Goal: Task Accomplishment & Management: Manage account settings

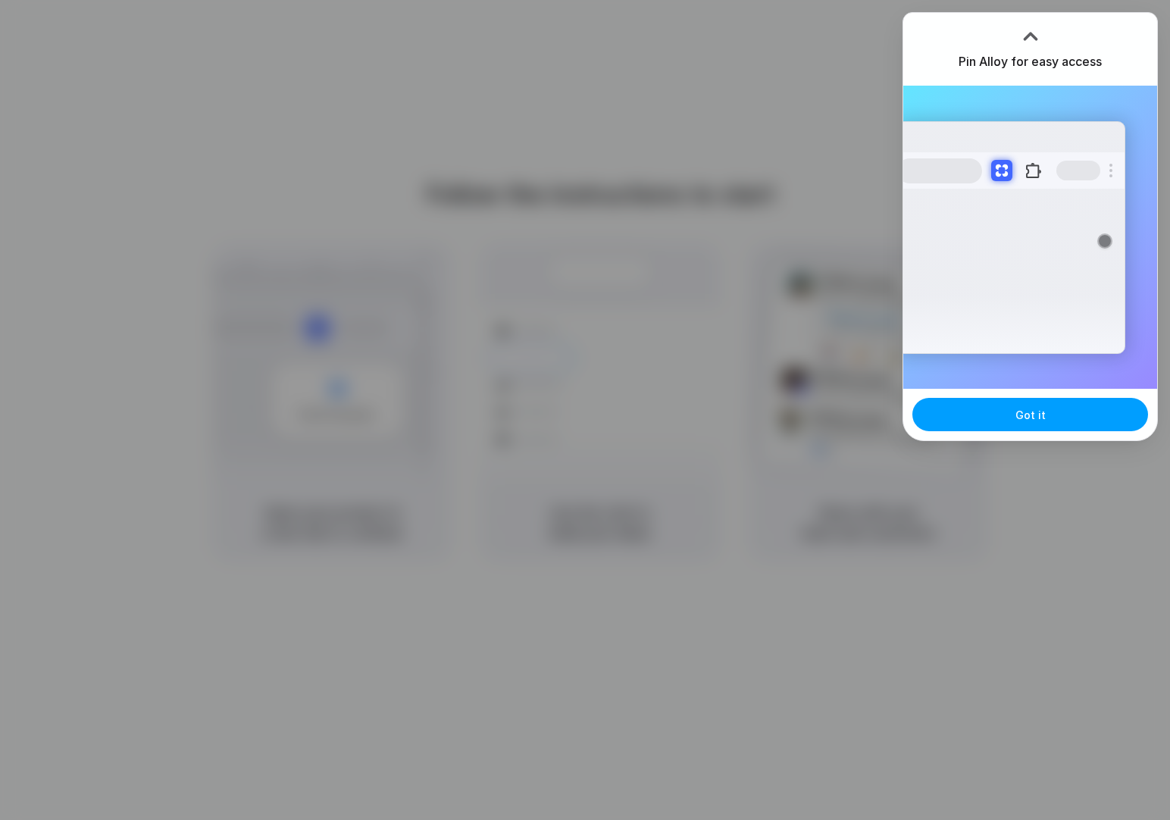
click at [1021, 409] on span "Got it" at bounding box center [1030, 415] width 30 height 16
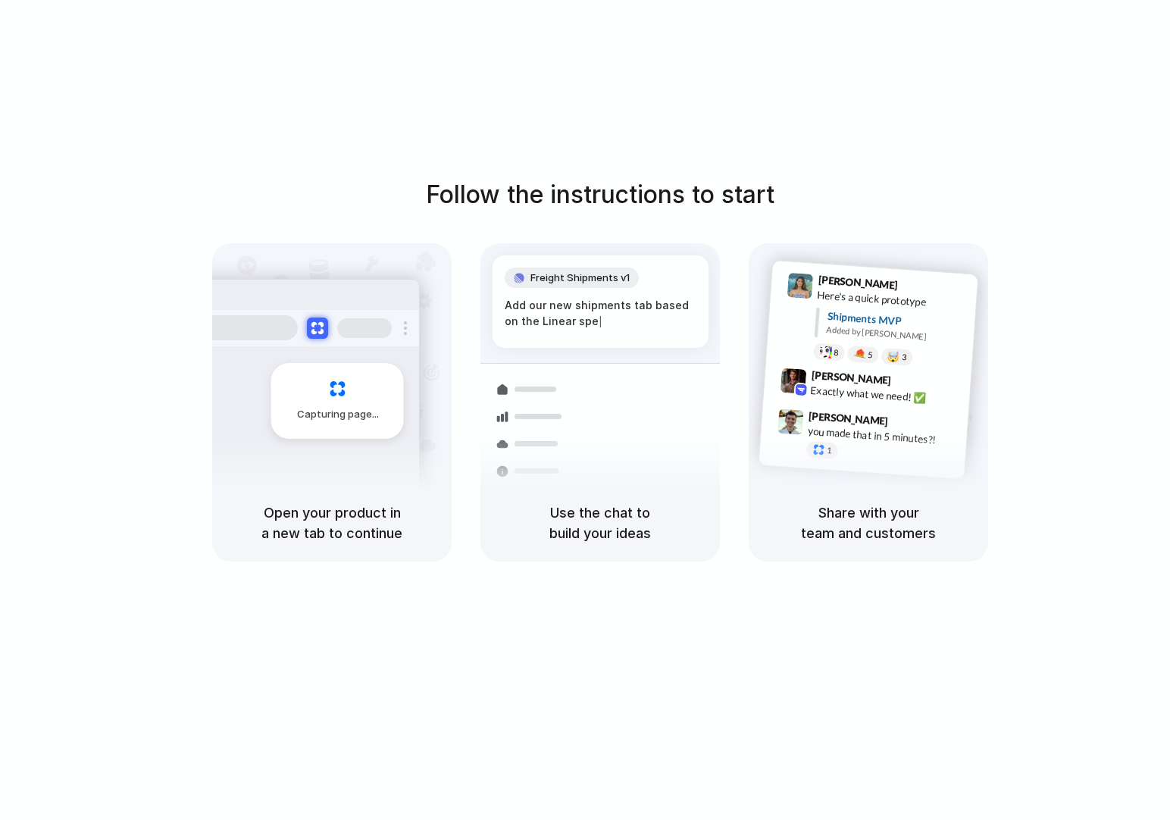
click at [916, 139] on div "Follow the instructions to start Capturing page Open your product in a new tab …" at bounding box center [600, 425] width 1200 height 850
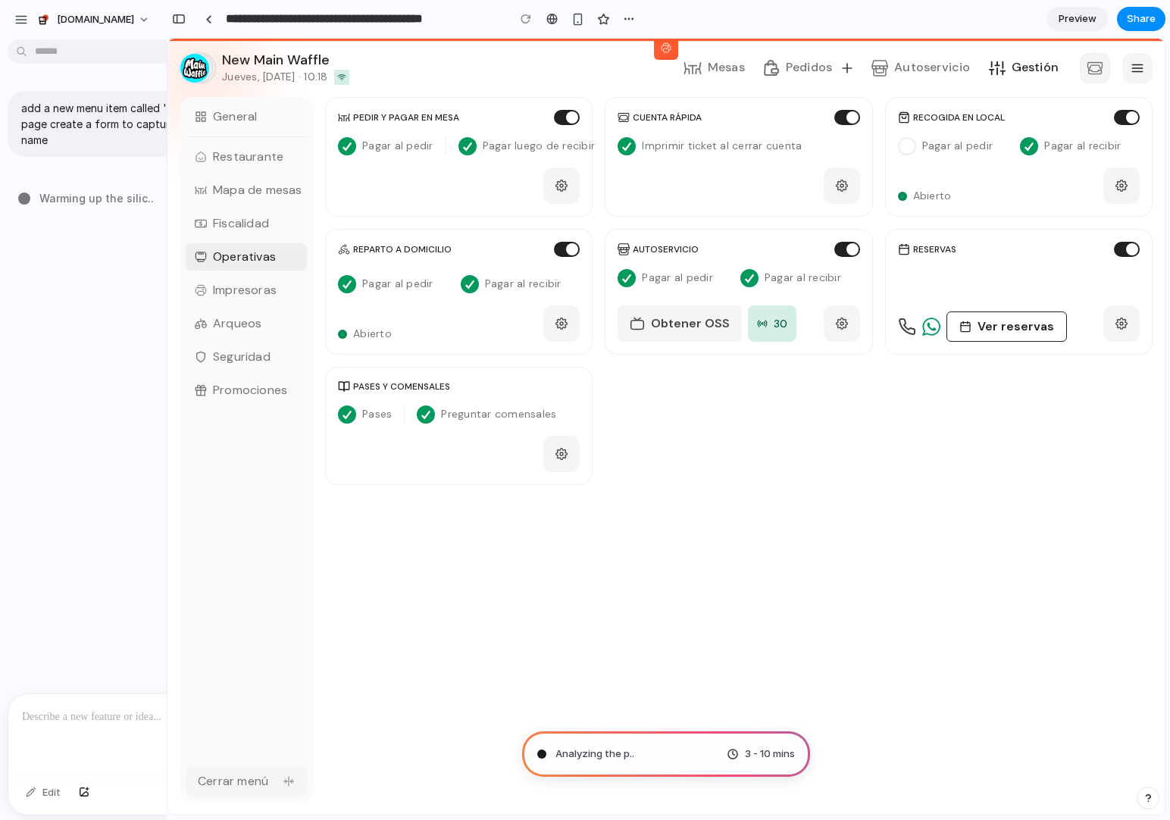
type input "**********"
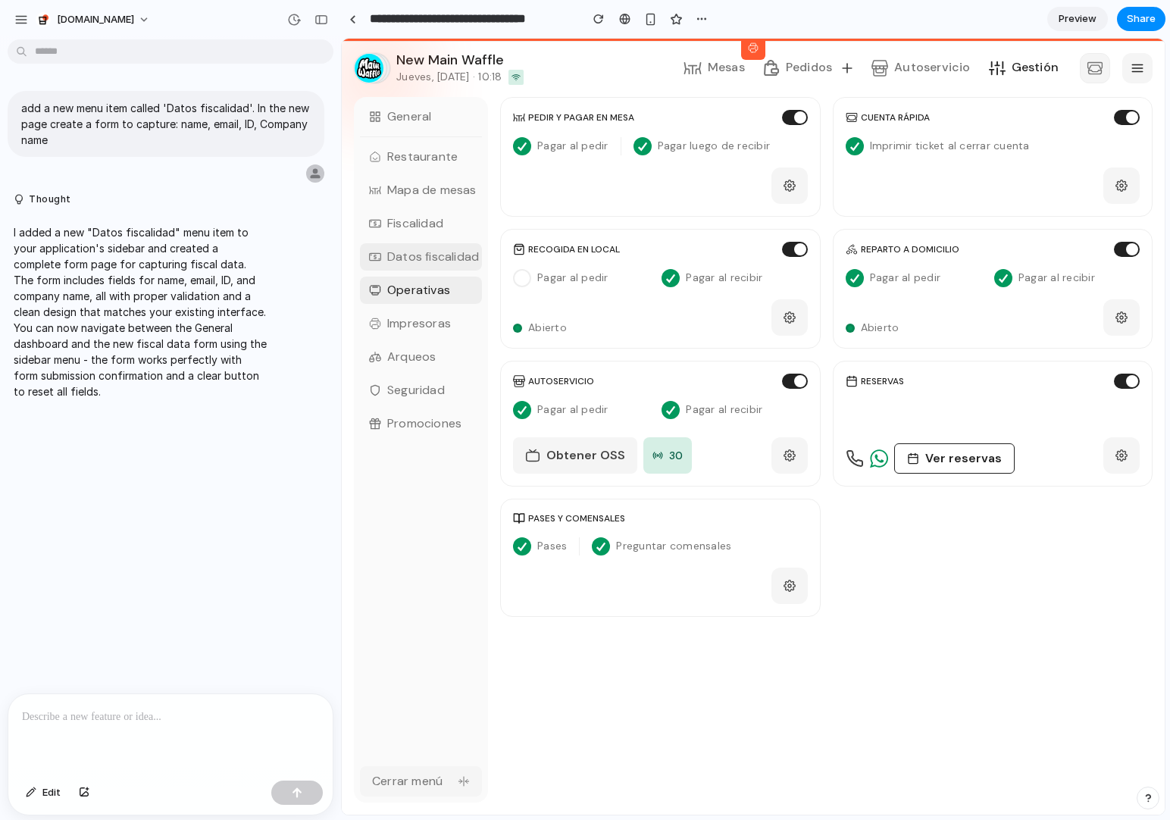
click at [447, 264] on p "Datos fiscalidad" at bounding box center [433, 257] width 92 height 18
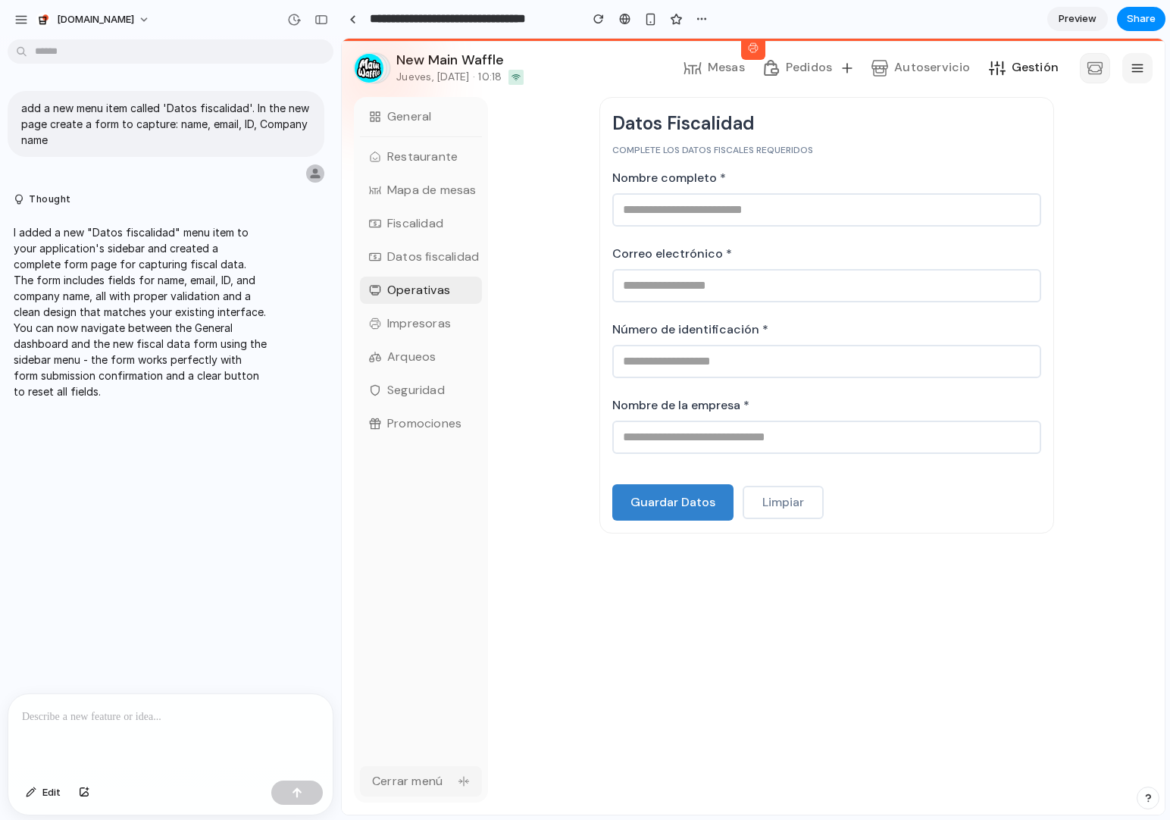
click at [719, 218] on input "text" at bounding box center [826, 209] width 429 height 33
click at [634, 274] on input "email" at bounding box center [826, 285] width 429 height 33
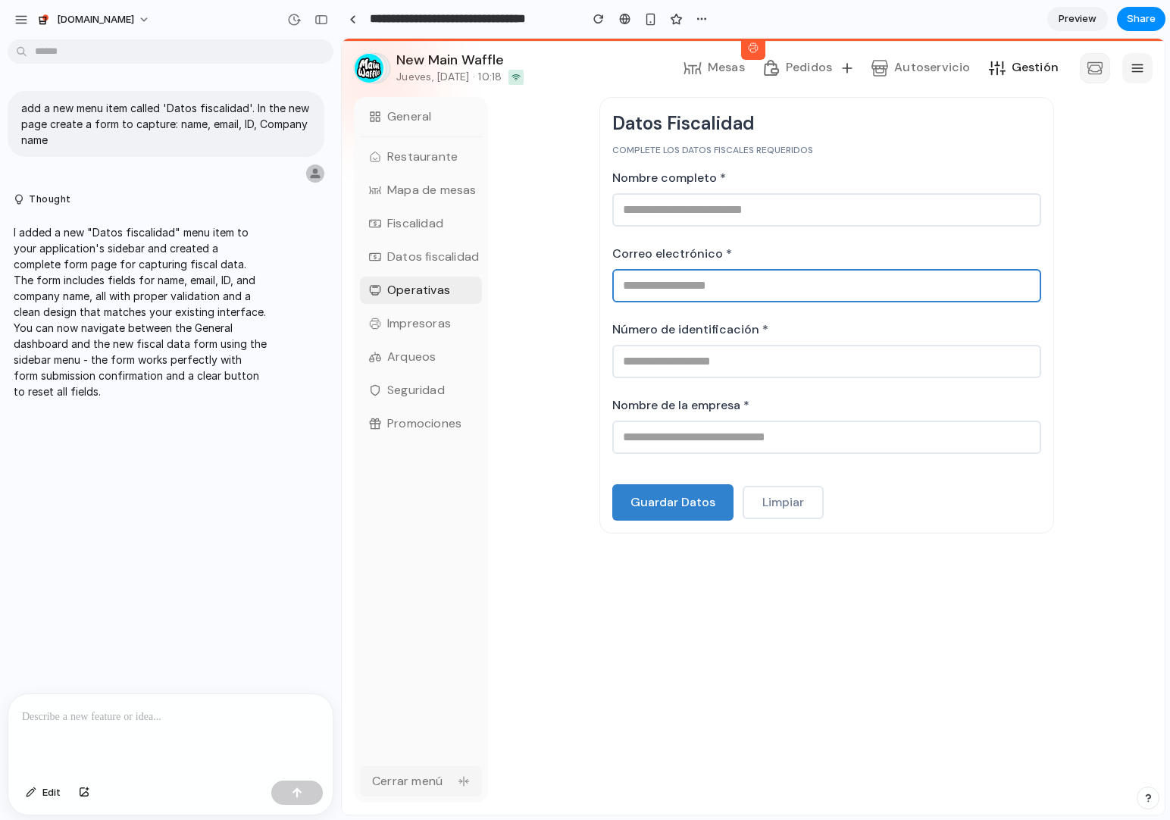
click at [644, 349] on input "text" at bounding box center [826, 361] width 429 height 33
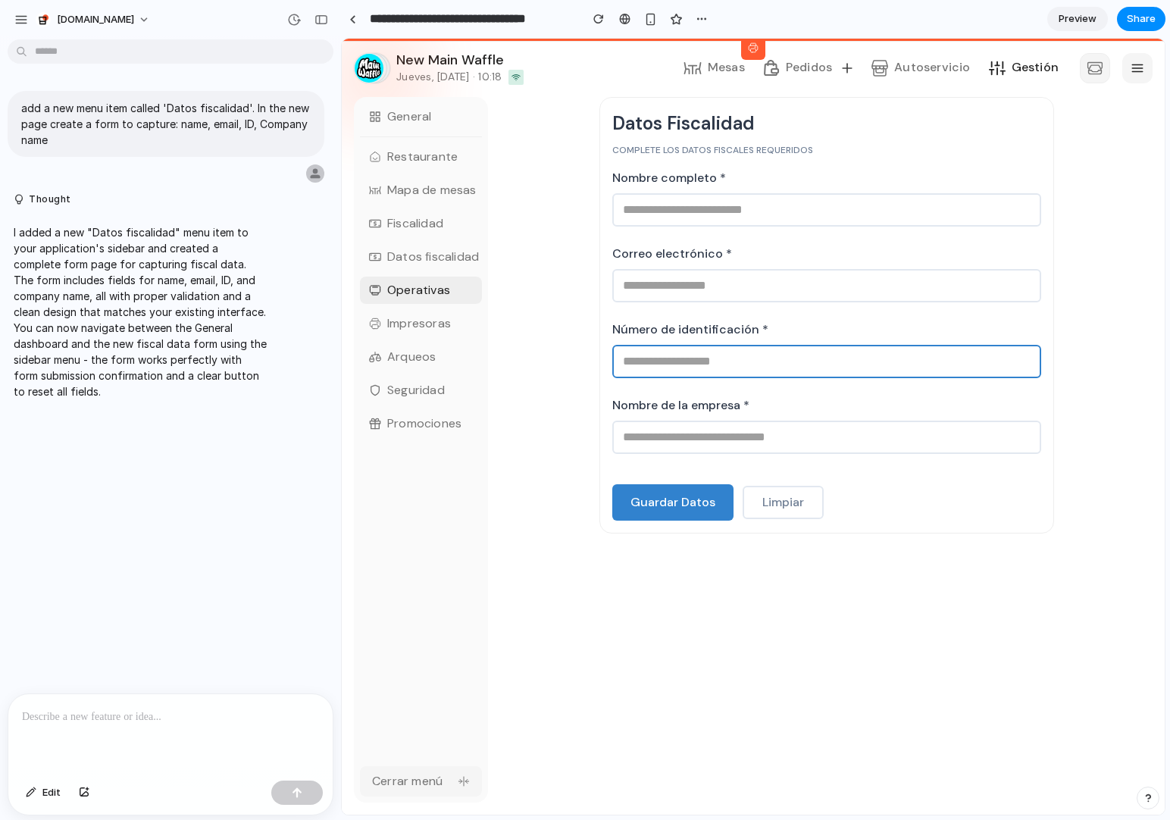
click at [658, 439] on input "text" at bounding box center [826, 437] width 429 height 33
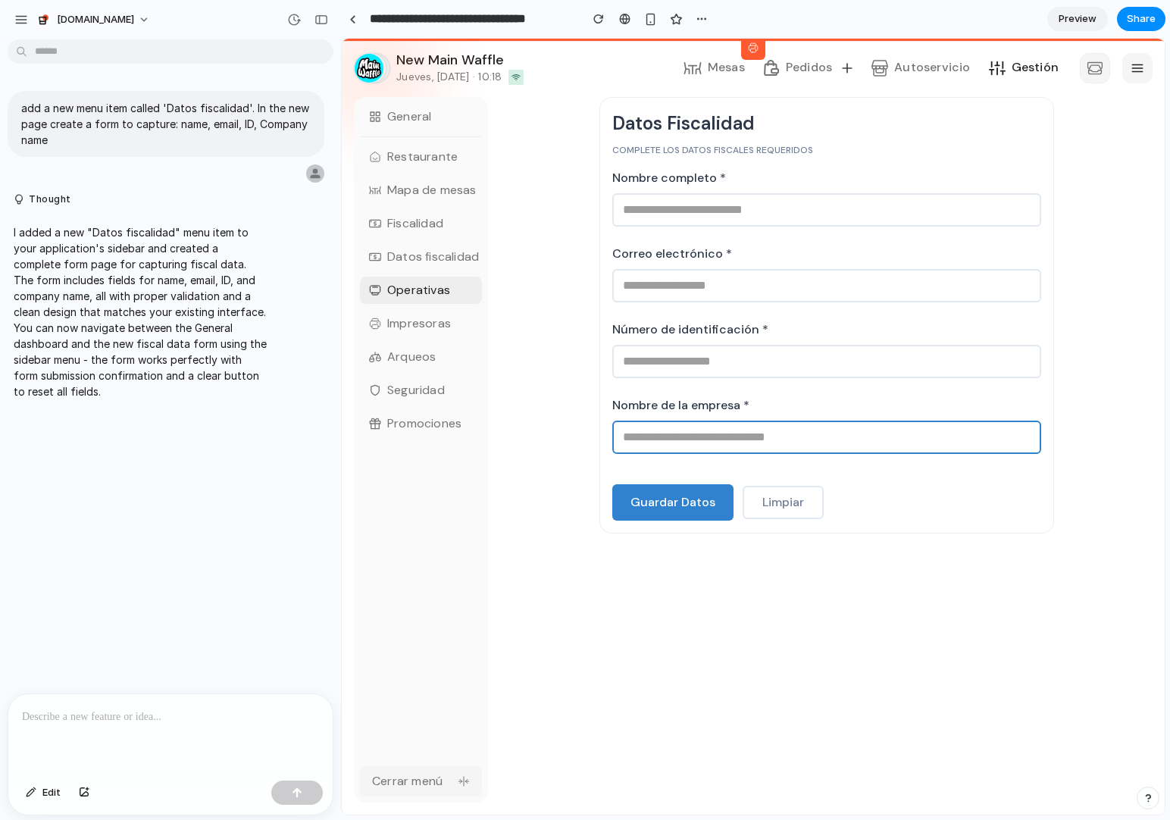
click at [922, 577] on div "Datos Fiscalidad Complete los datos fiscales requeridos Nombre completo * Corre…" at bounding box center [826, 450] width 652 height 706
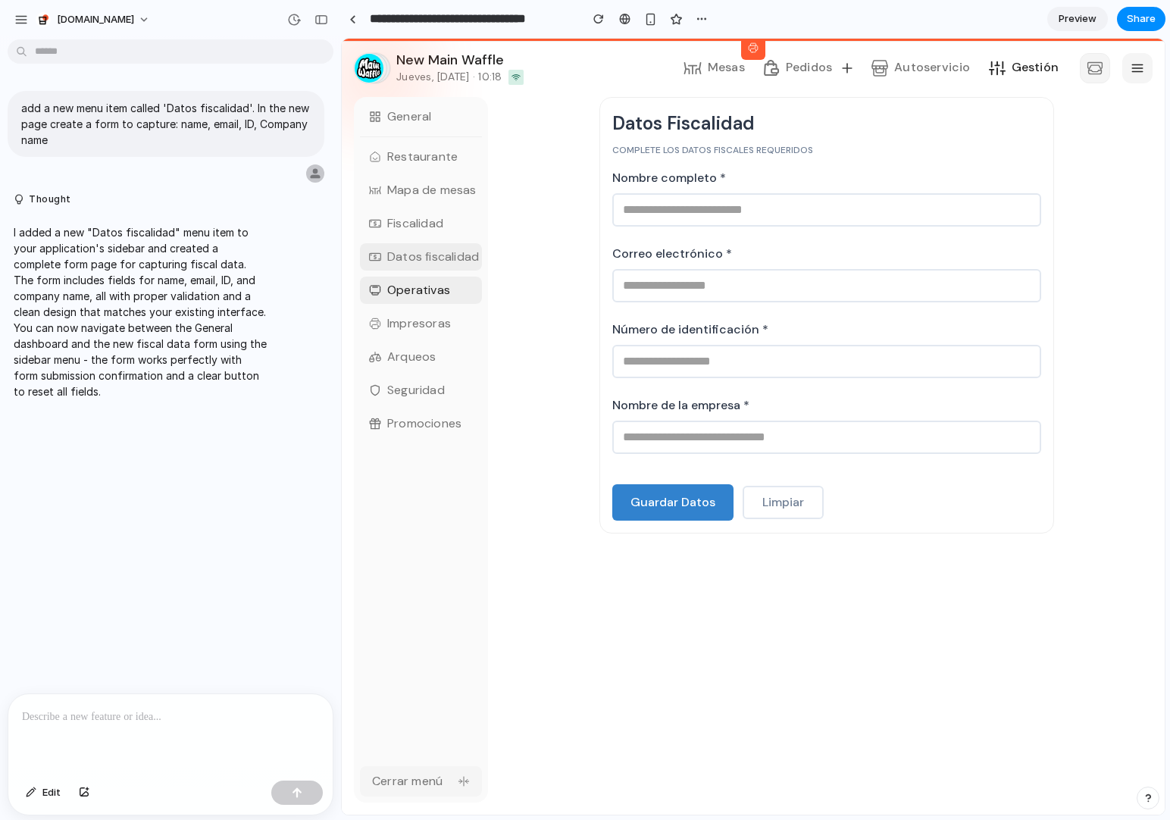
click at [416, 266] on button "Datos fiscalidad" at bounding box center [421, 256] width 122 height 27
click at [421, 253] on p "Datos fiscalidad" at bounding box center [433, 257] width 92 height 18
click at [421, 281] on p "Operativas" at bounding box center [418, 290] width 63 height 18
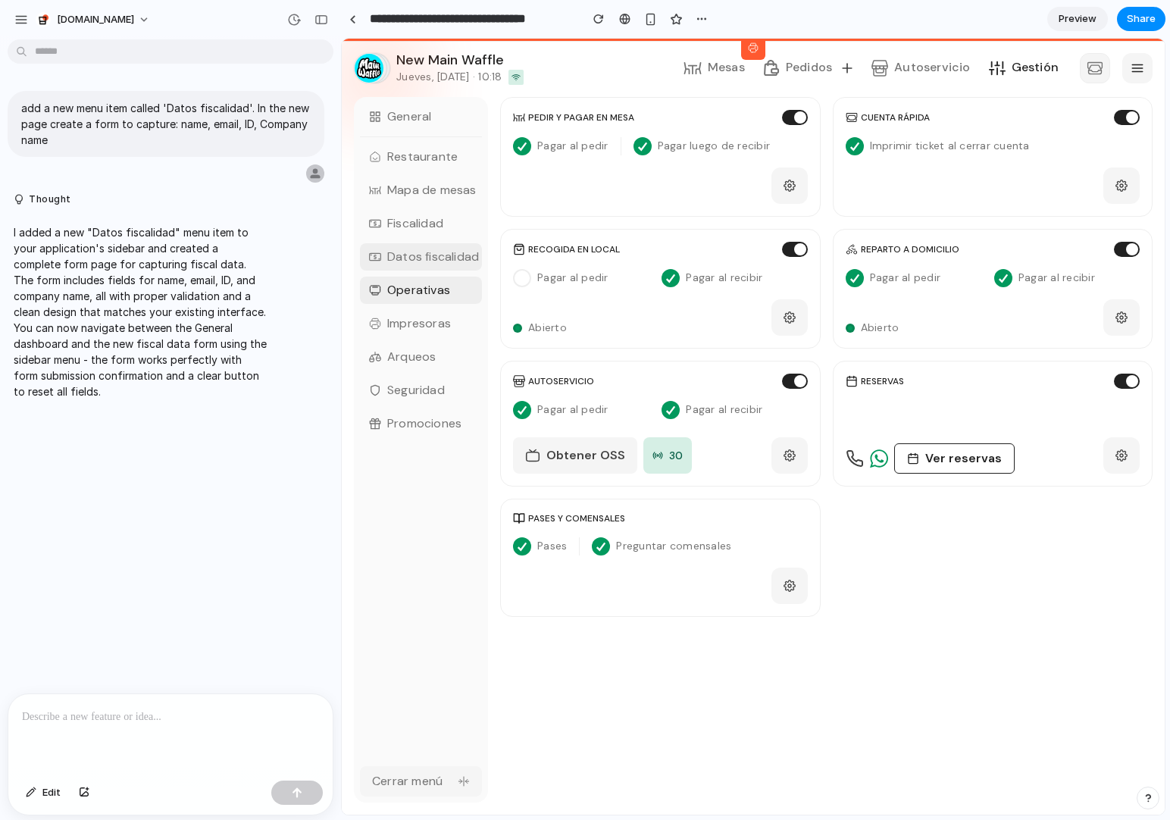
click at [424, 266] on button "Datos fiscalidad" at bounding box center [421, 256] width 122 height 27
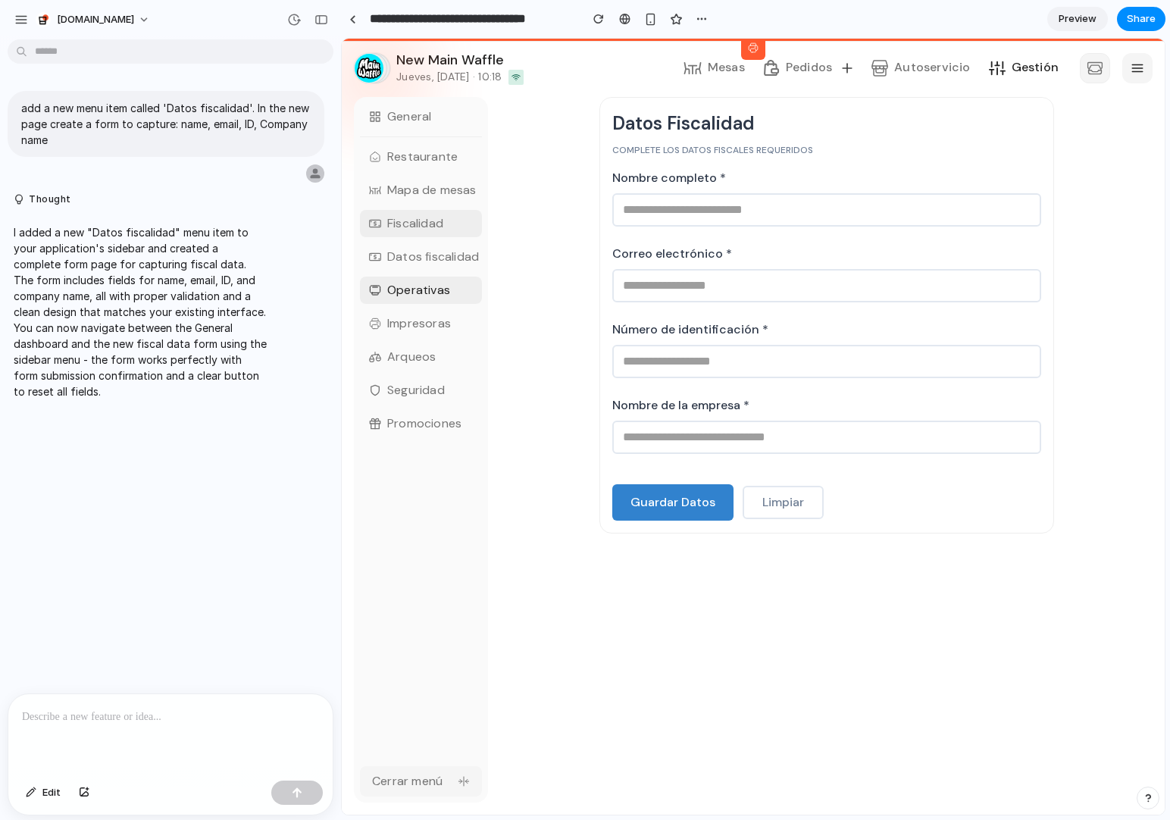
click at [421, 221] on p "Fiscalidad" at bounding box center [415, 223] width 56 height 18
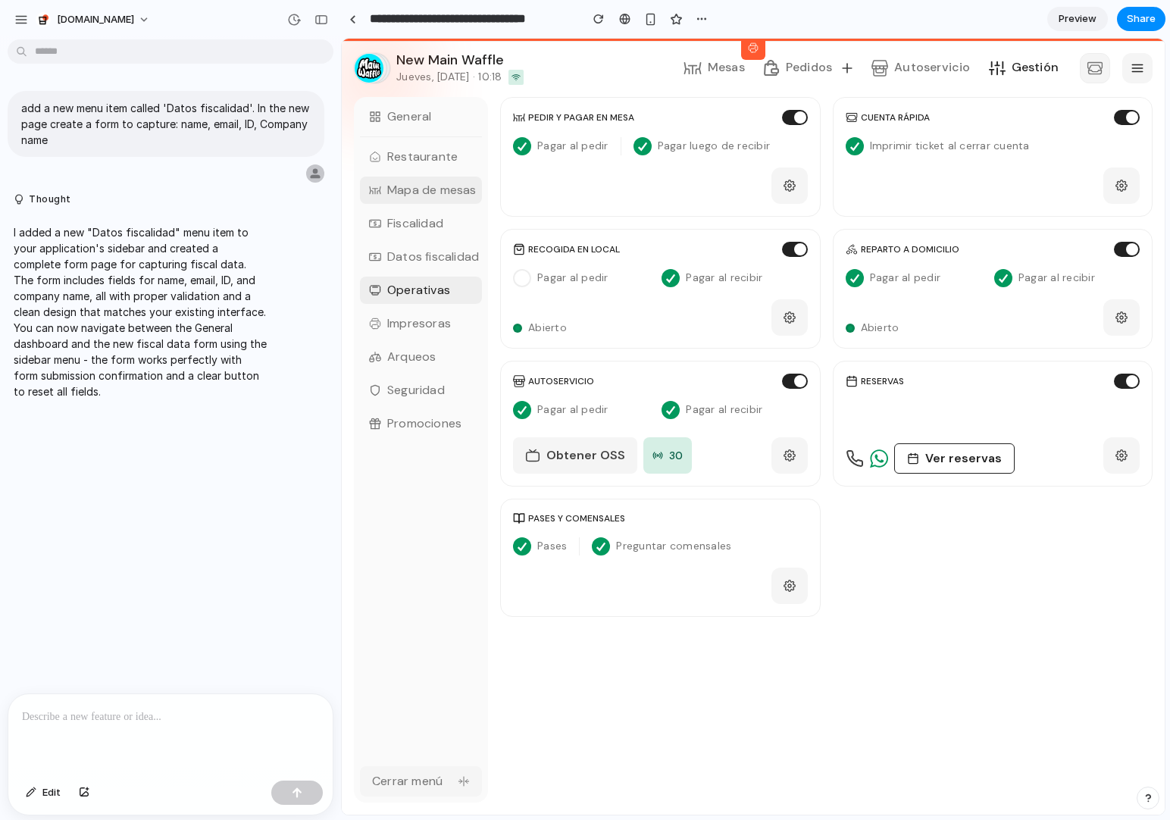
click at [421, 198] on p "Mapa de mesas" at bounding box center [431, 190] width 89 height 18
click at [418, 173] on div "Restaurante Mapa de mesas Fiscalidad Datos fiscalidad Operativas Impresoras Arq…" at bounding box center [421, 290] width 122 height 294
click at [422, 165] on p "Restaurante" at bounding box center [422, 157] width 70 height 18
click at [438, 343] on button "Arqueos" at bounding box center [421, 356] width 122 height 27
click at [434, 297] on p "Operativas" at bounding box center [418, 290] width 63 height 18
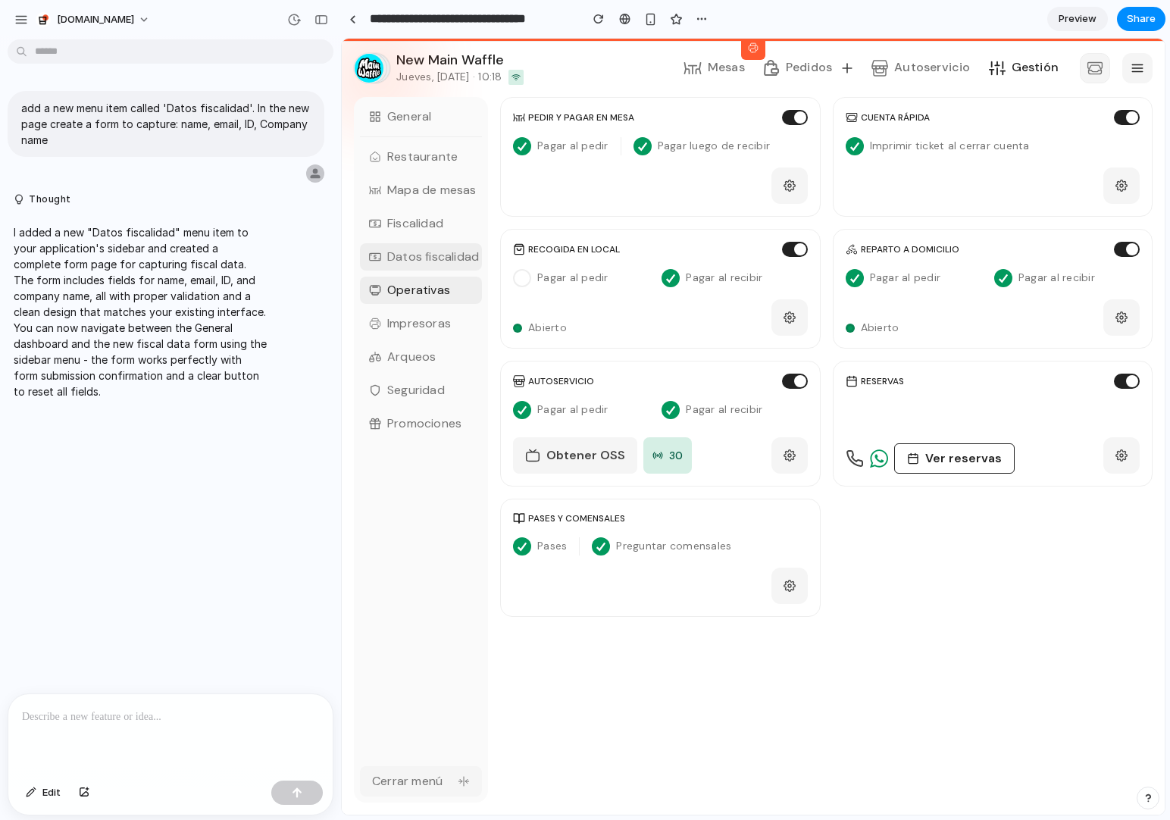
click at [423, 254] on p "Datos fiscalidad" at bounding box center [433, 257] width 92 height 18
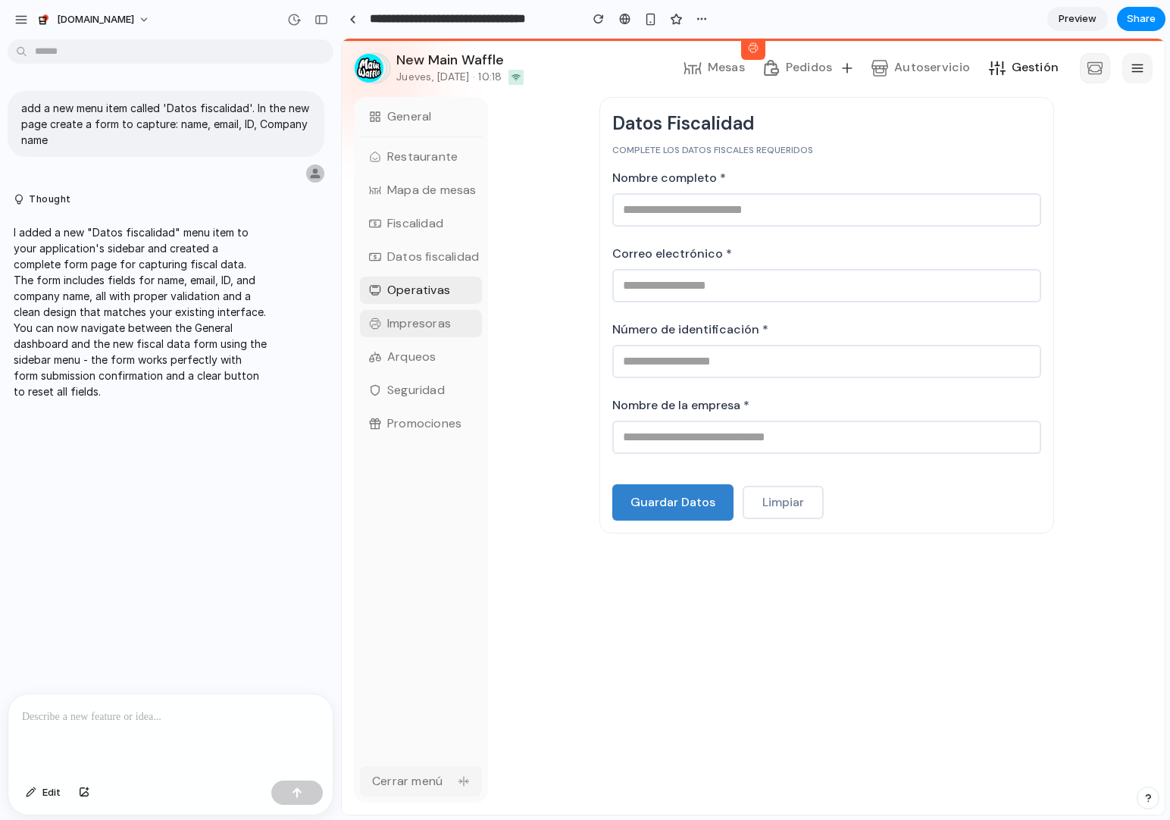
click at [394, 317] on p "Impresoras" at bounding box center [419, 323] width 64 height 18
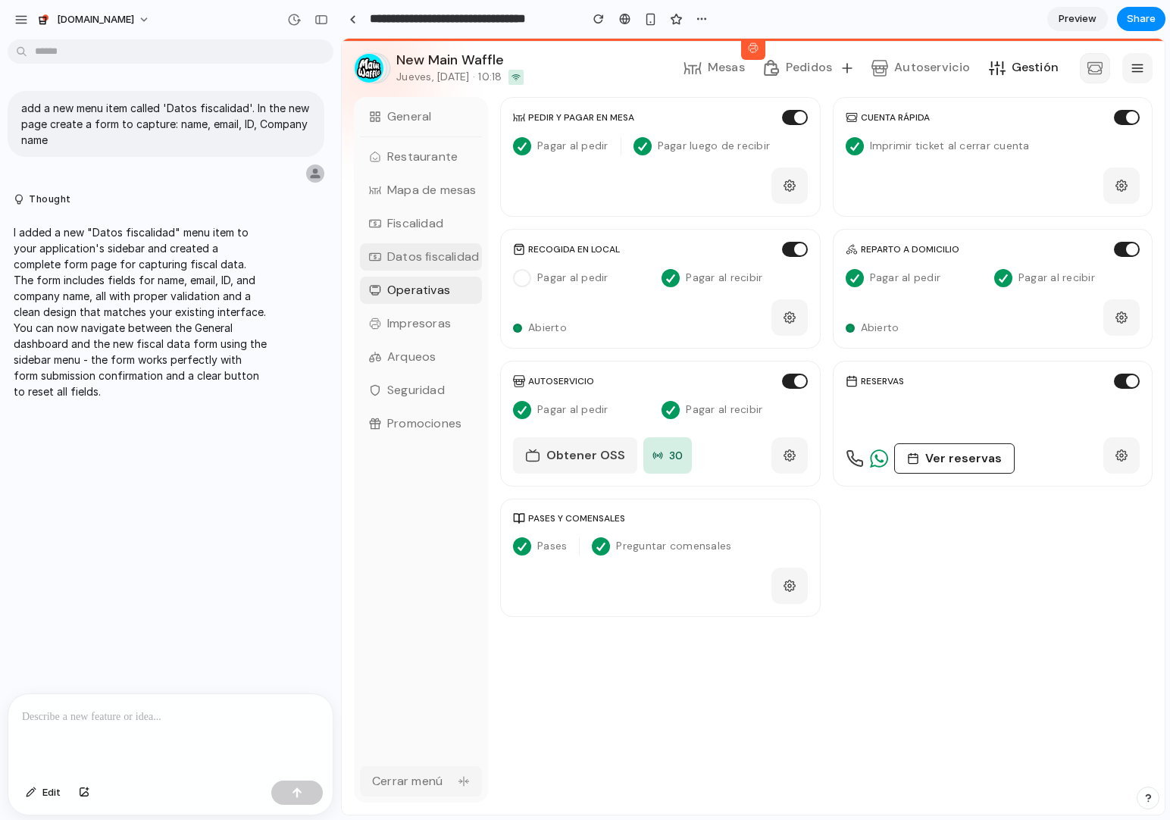
click at [433, 253] on p "Datos fiscalidad" at bounding box center [433, 257] width 92 height 18
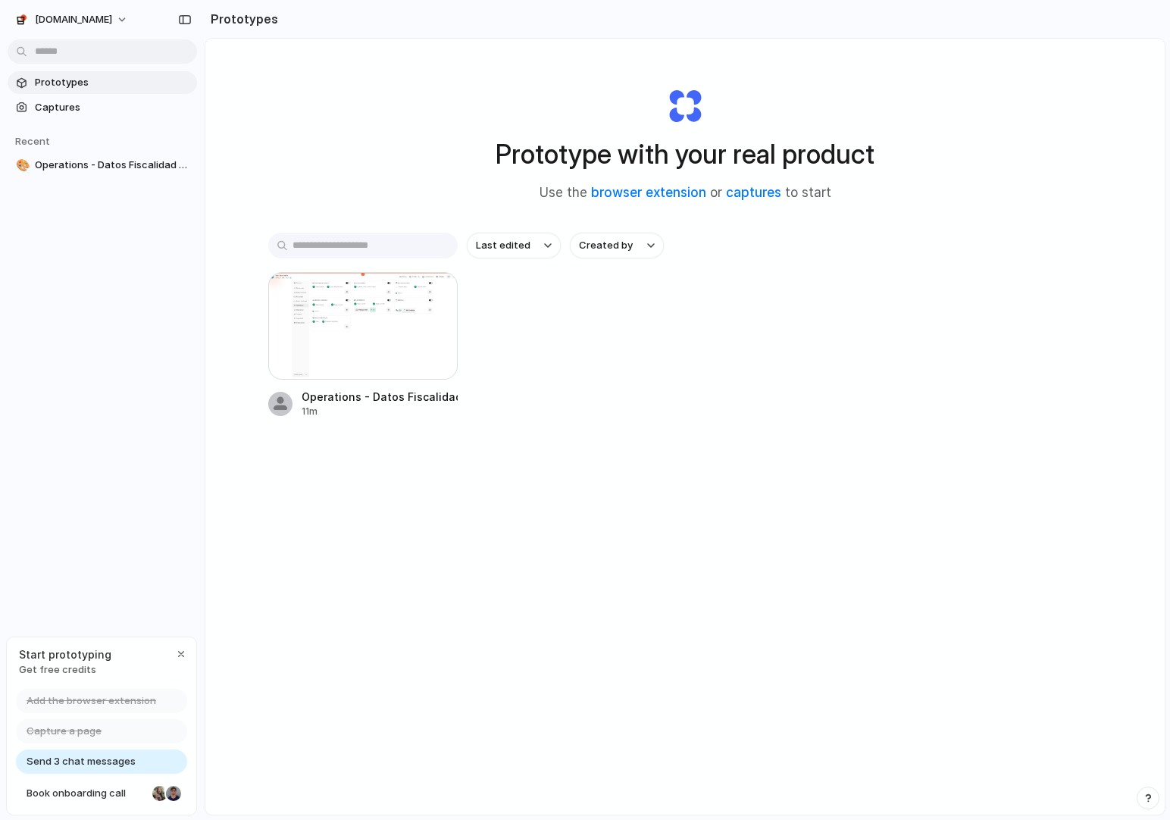
click at [40, 668] on span "Get free credits" at bounding box center [65, 669] width 92 height 15
